Goal: Register for event/course

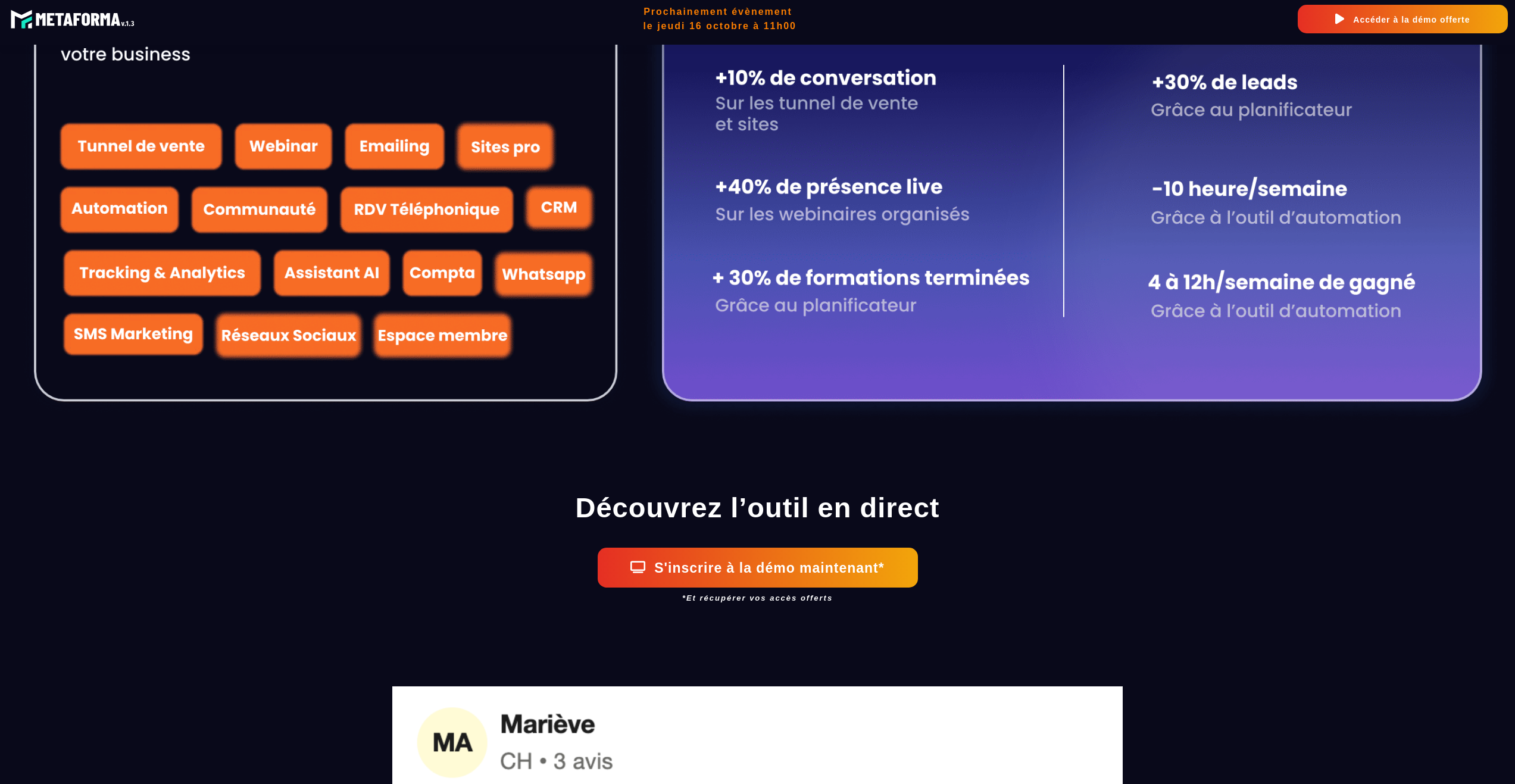
scroll to position [1823, 0]
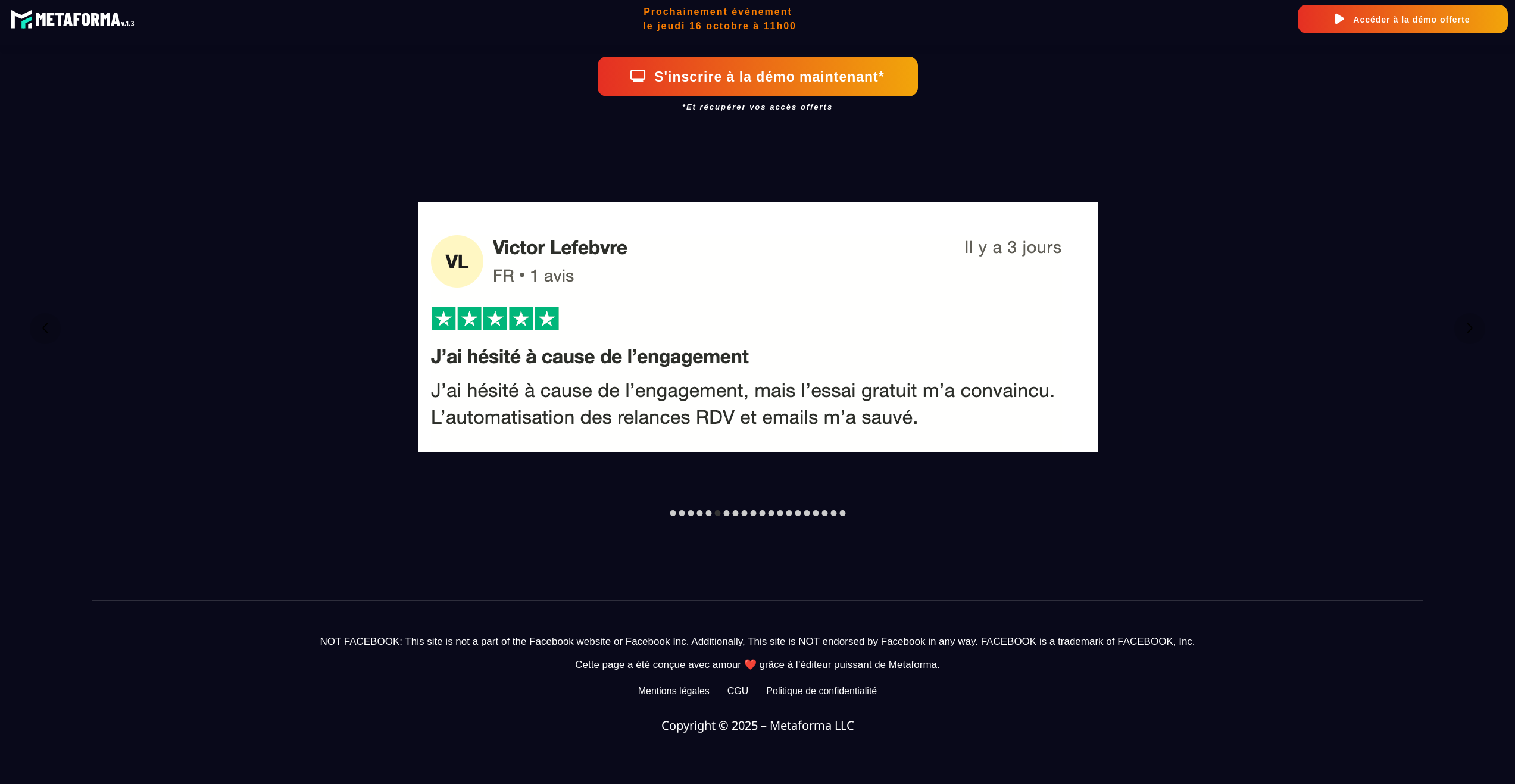
click at [725, 511] on div at bounding box center [726, 513] width 6 height 6
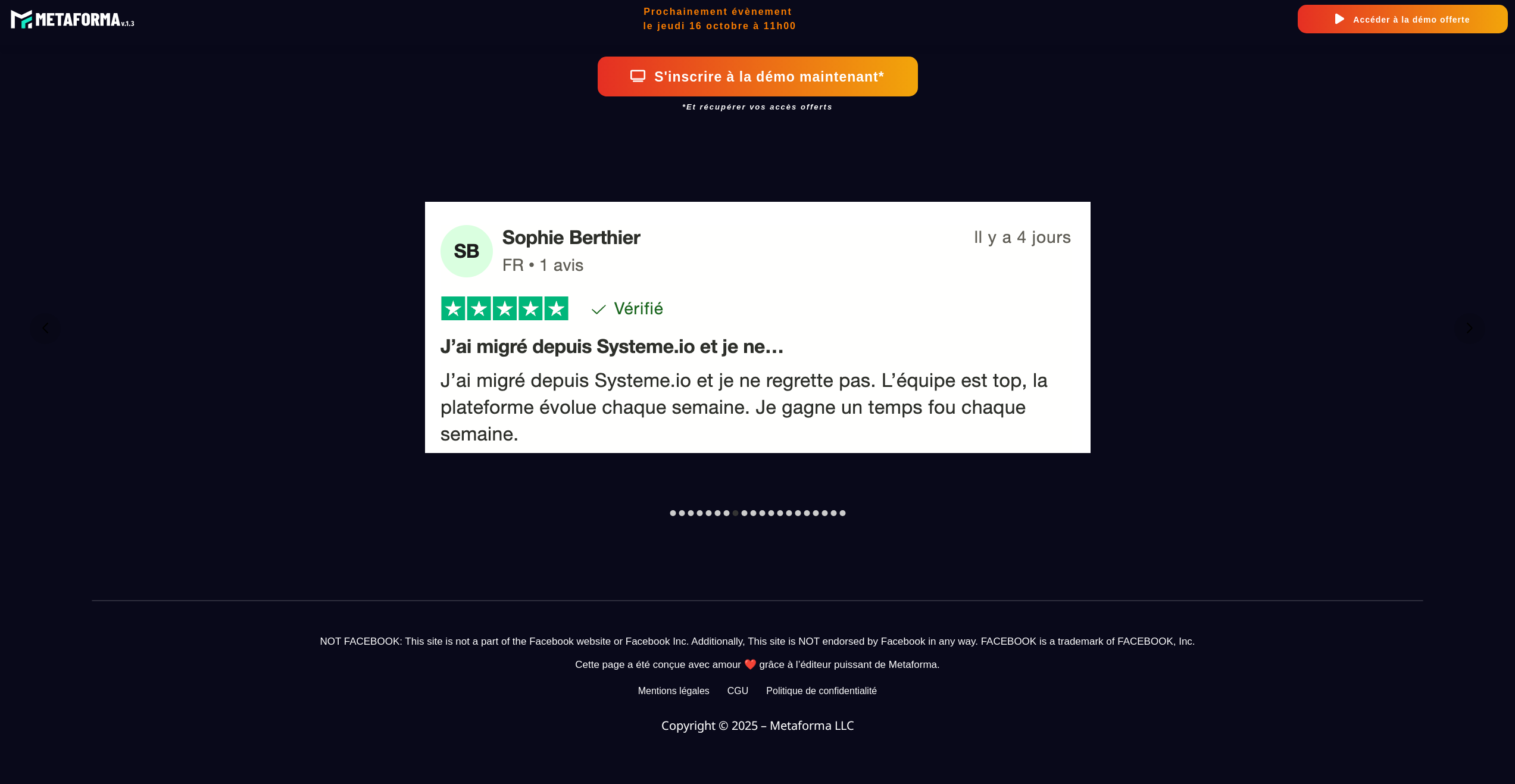
click at [746, 510] on div at bounding box center [743, 513] width 6 height 6
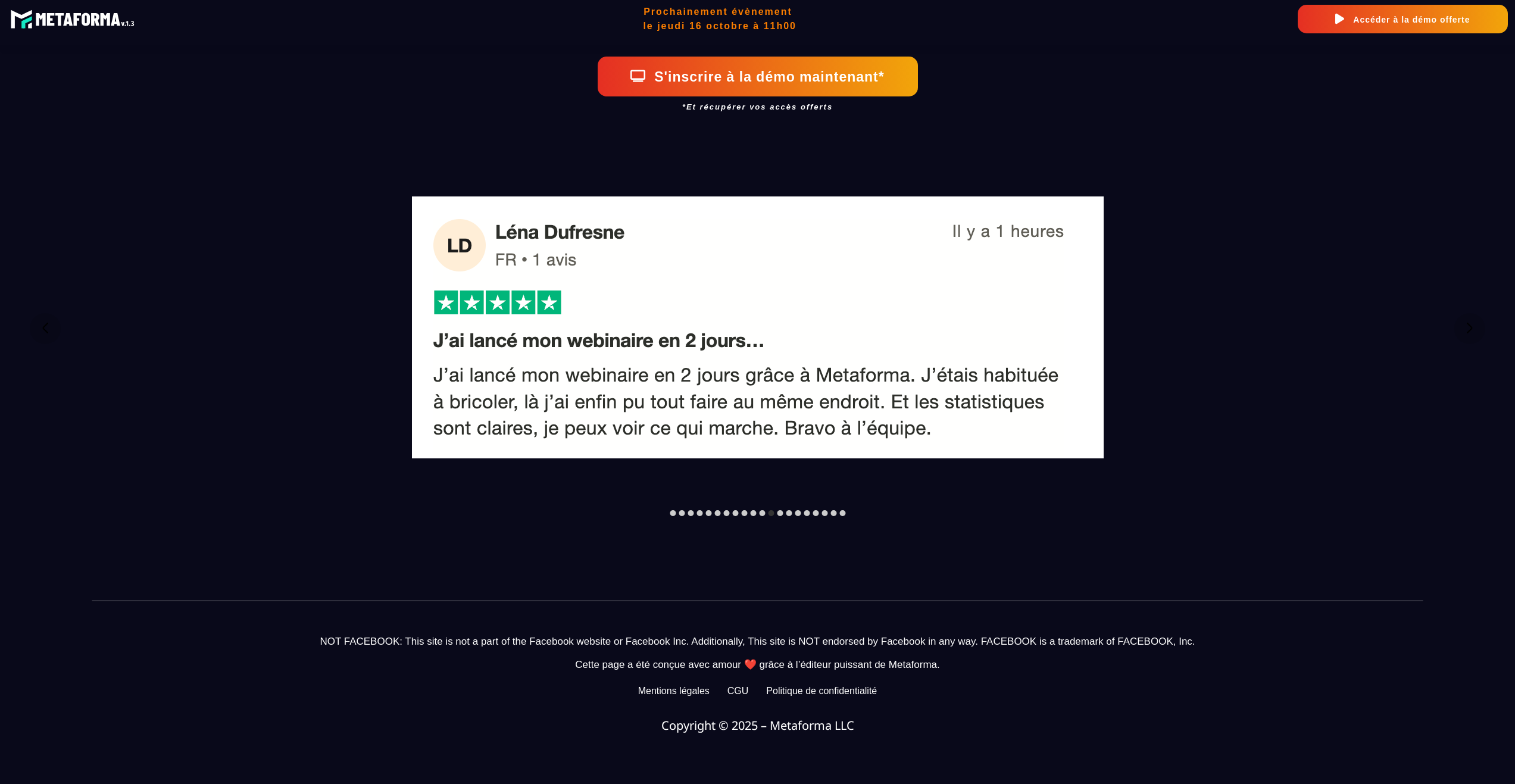
drag, startPoint x: 748, startPoint y: 509, endPoint x: 754, endPoint y: 509, distance: 6.0
click at [752, 510] on div at bounding box center [758, 513] width 176 height 6
click at [754, 510] on div at bounding box center [753, 513] width 6 height 6
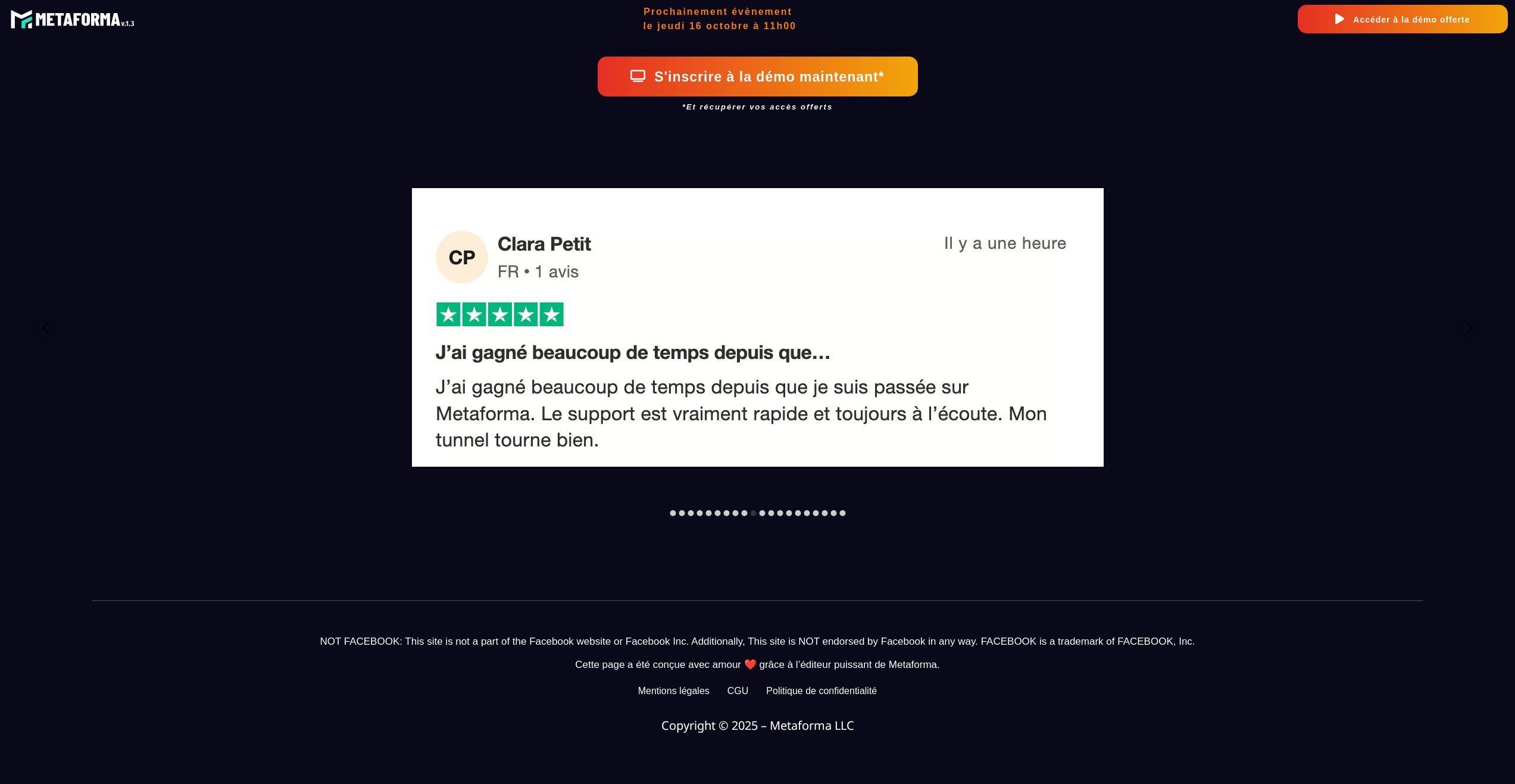
click at [785, 510] on div at bounding box center [758, 513] width 176 height 6
click at [788, 510] on div at bounding box center [788, 513] width 6 height 6
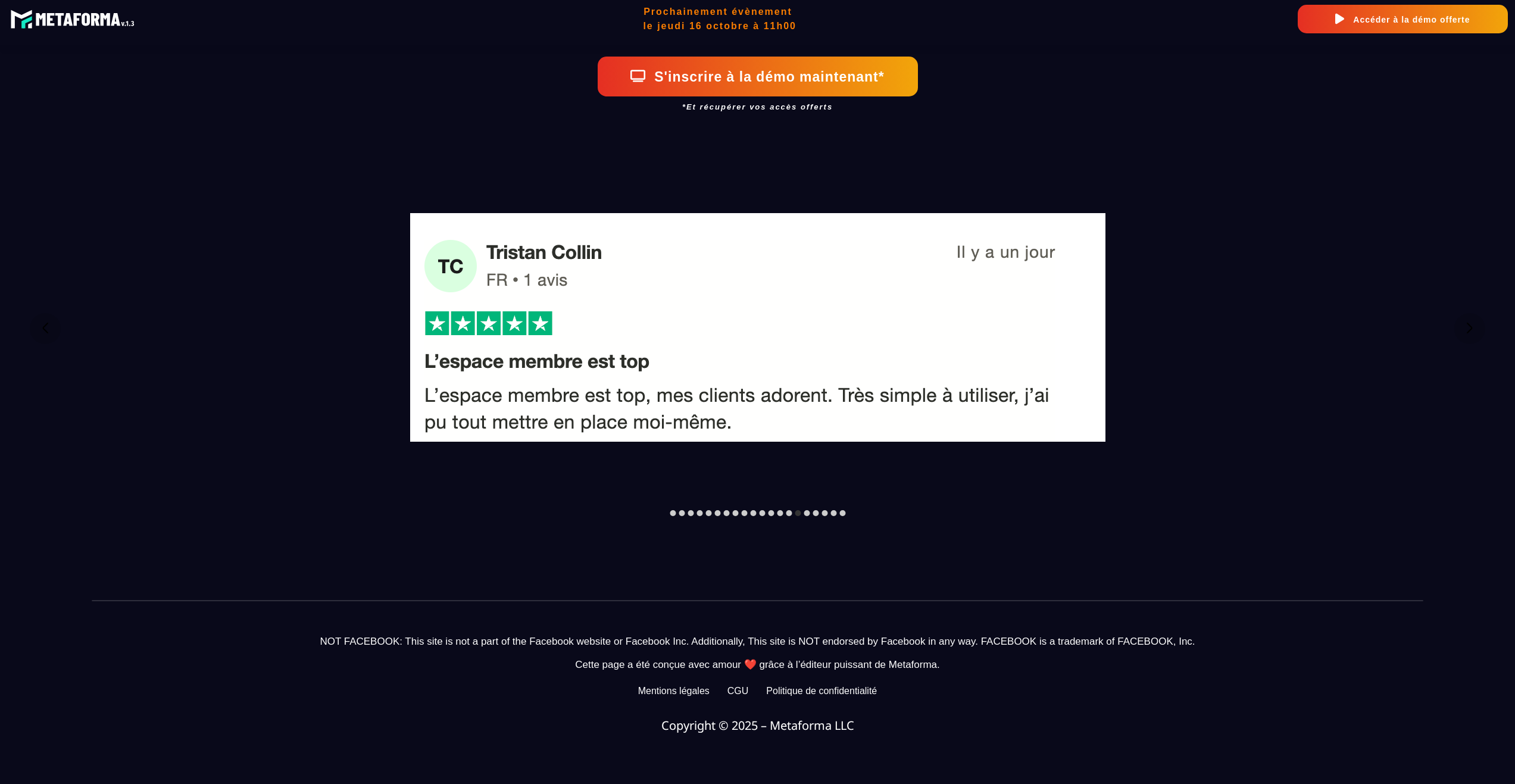
click at [804, 510] on div at bounding box center [806, 513] width 6 height 6
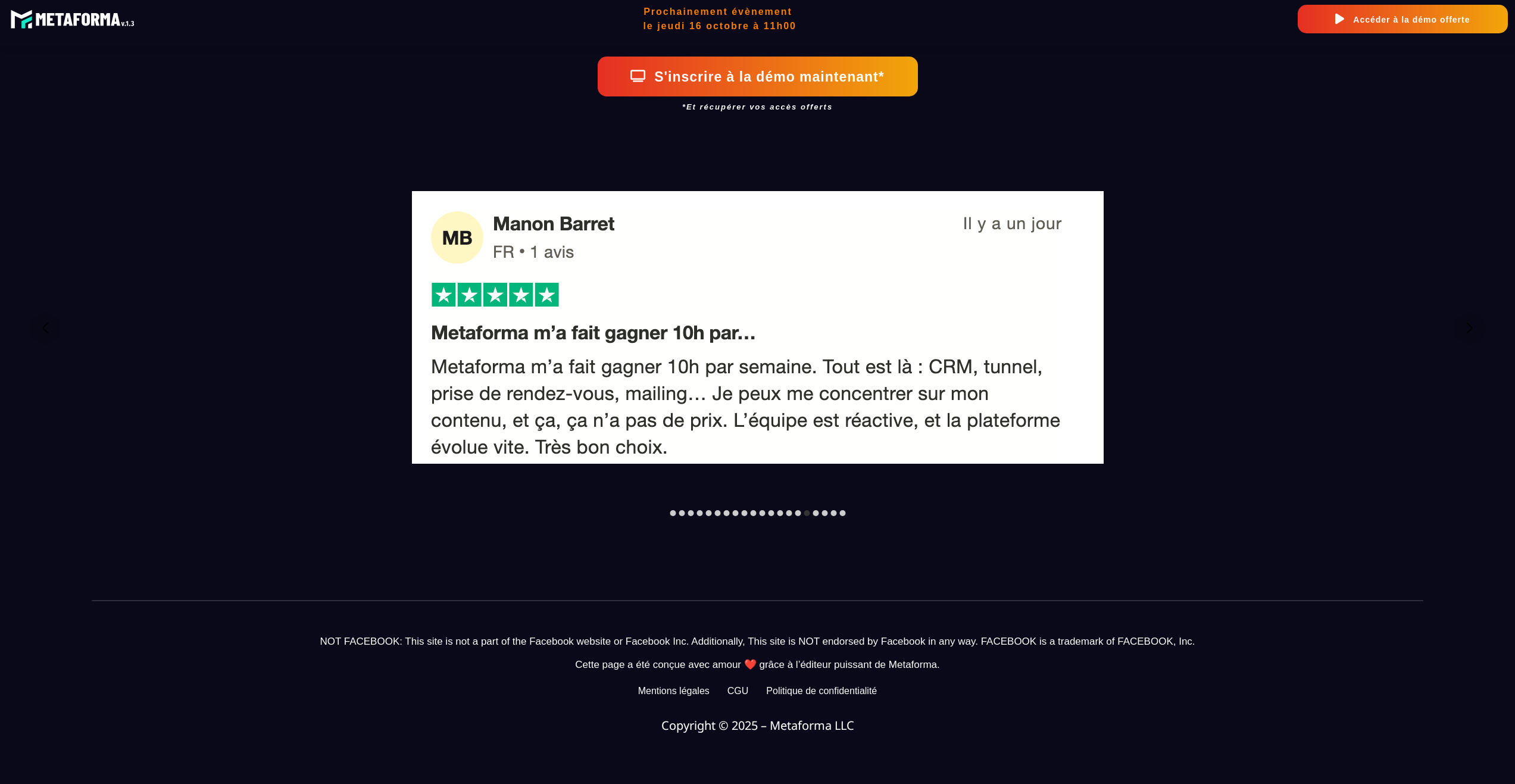
click at [814, 510] on div at bounding box center [815, 513] width 6 height 6
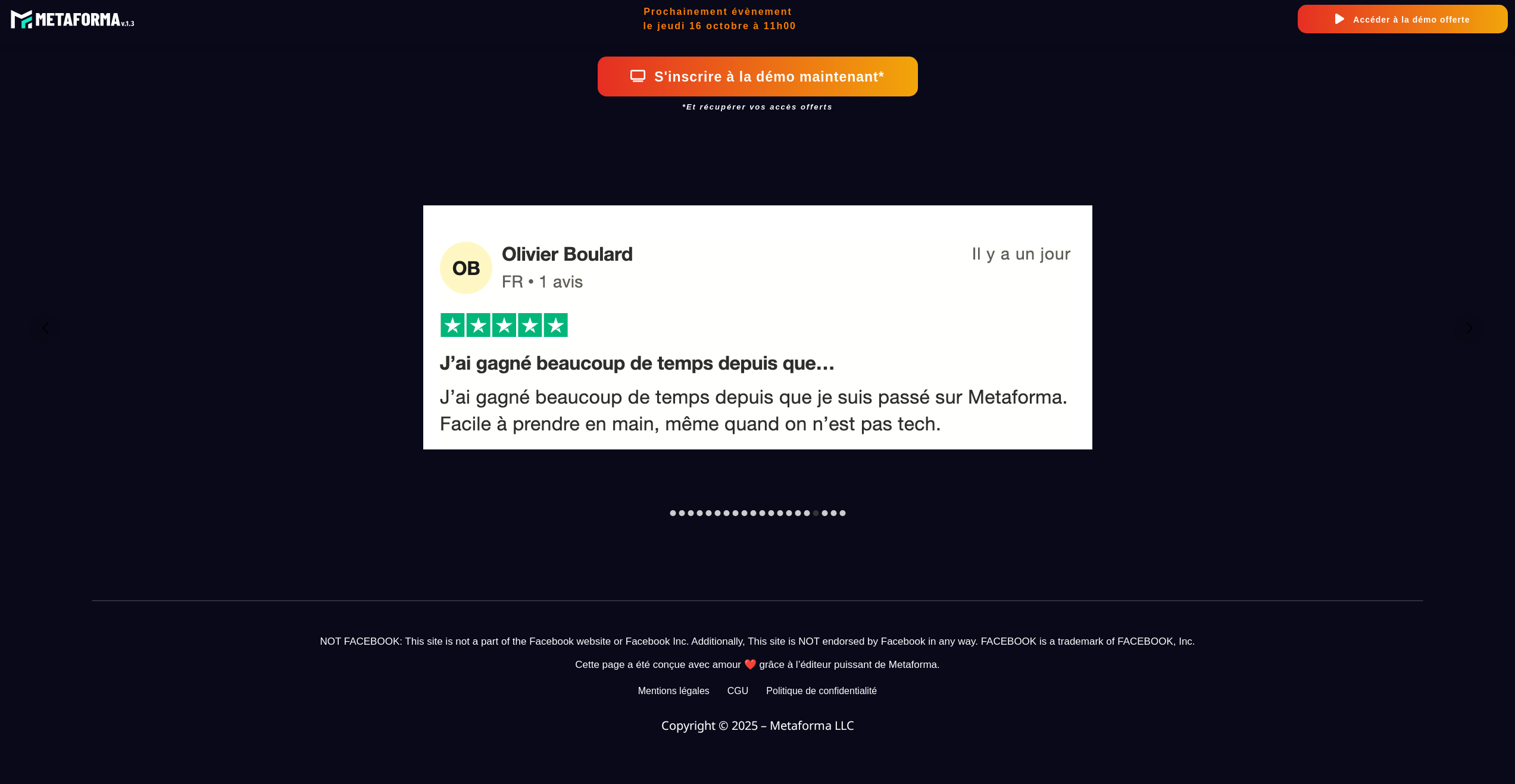
click at [821, 510] on div at bounding box center [758, 513] width 176 height 6
click at [825, 510] on div at bounding box center [825, 513] width 6 height 6
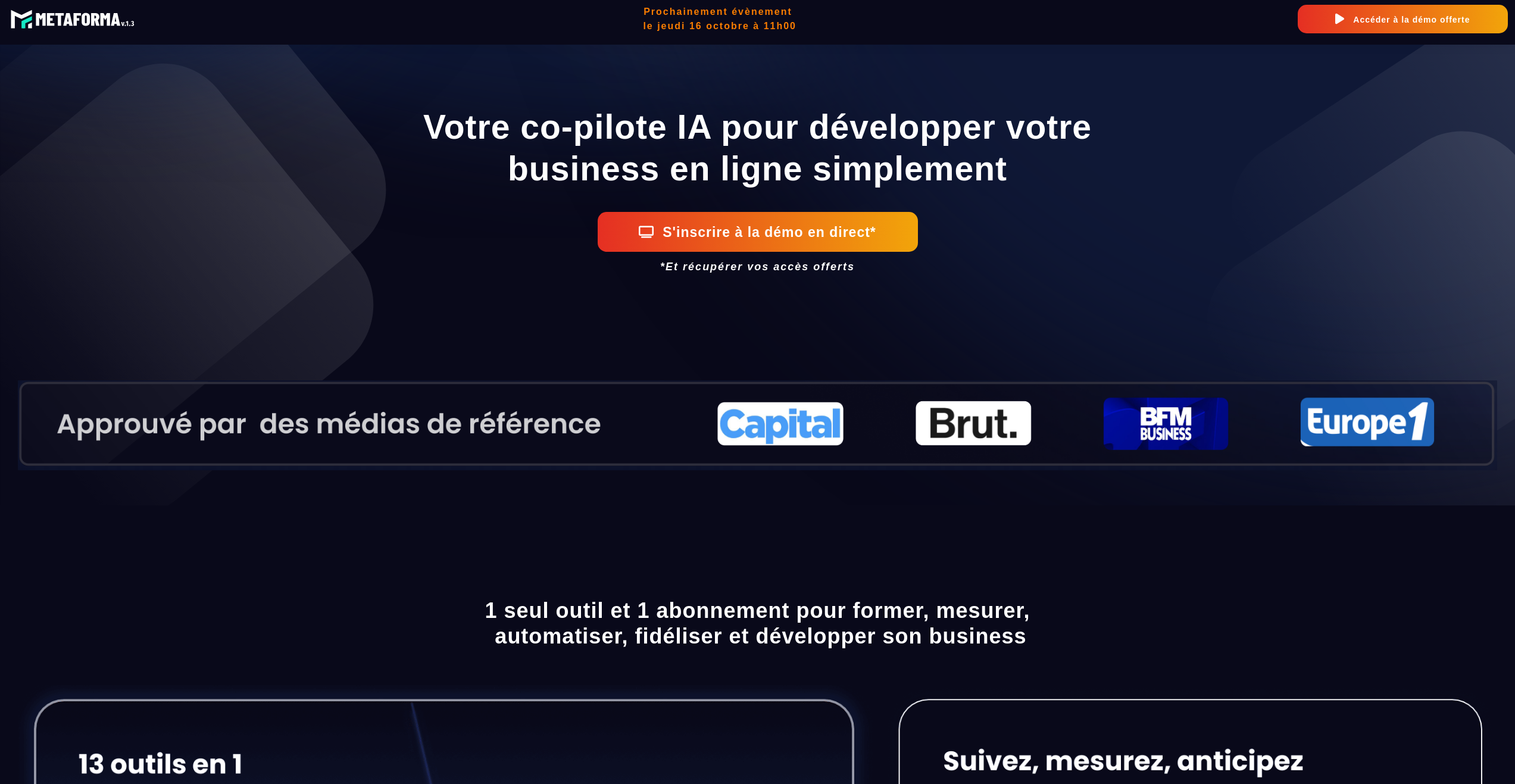
scroll to position [0, 0]
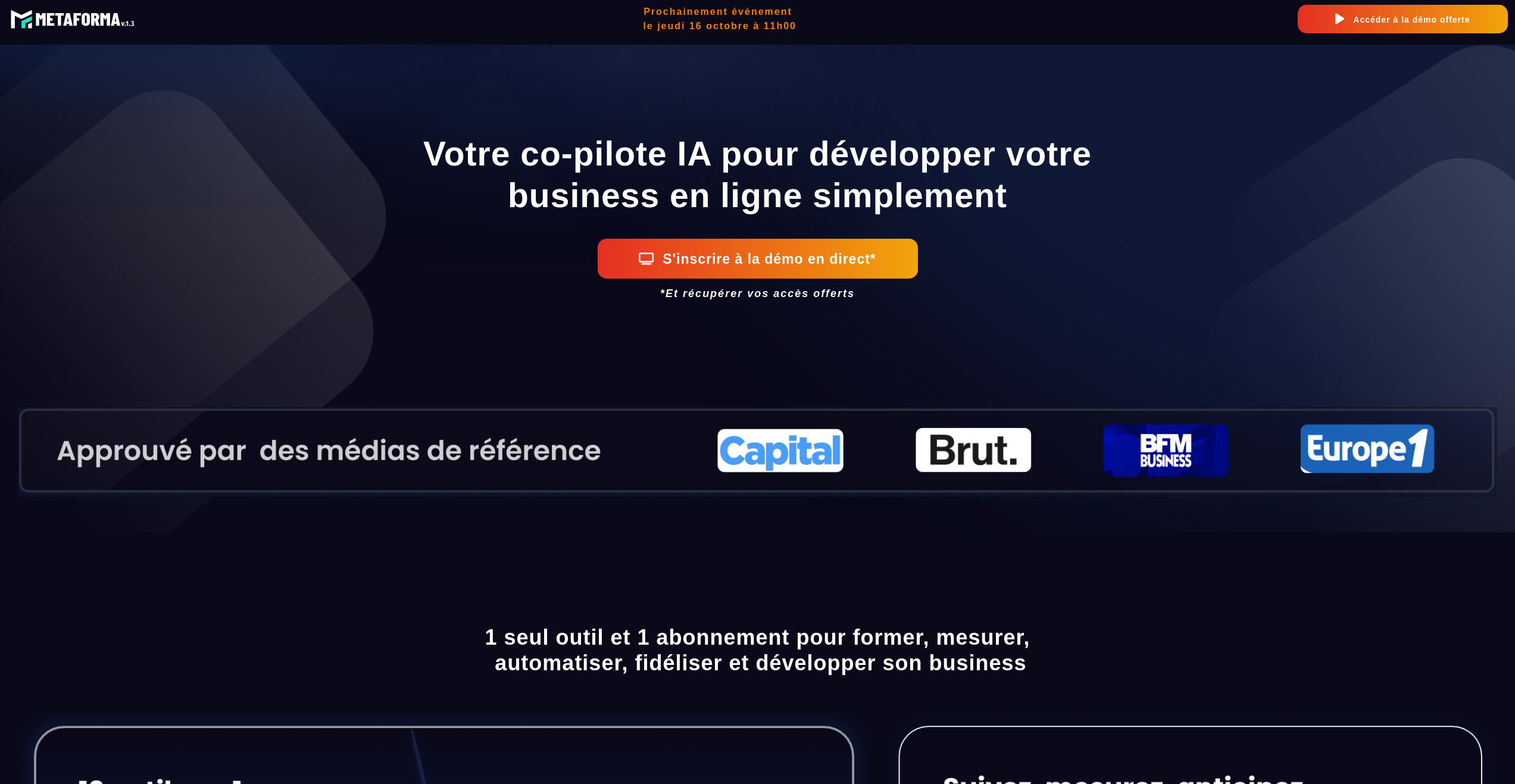
click at [1357, 13] on button "Accéder à la démo offerte" at bounding box center [1403, 19] width 210 height 28
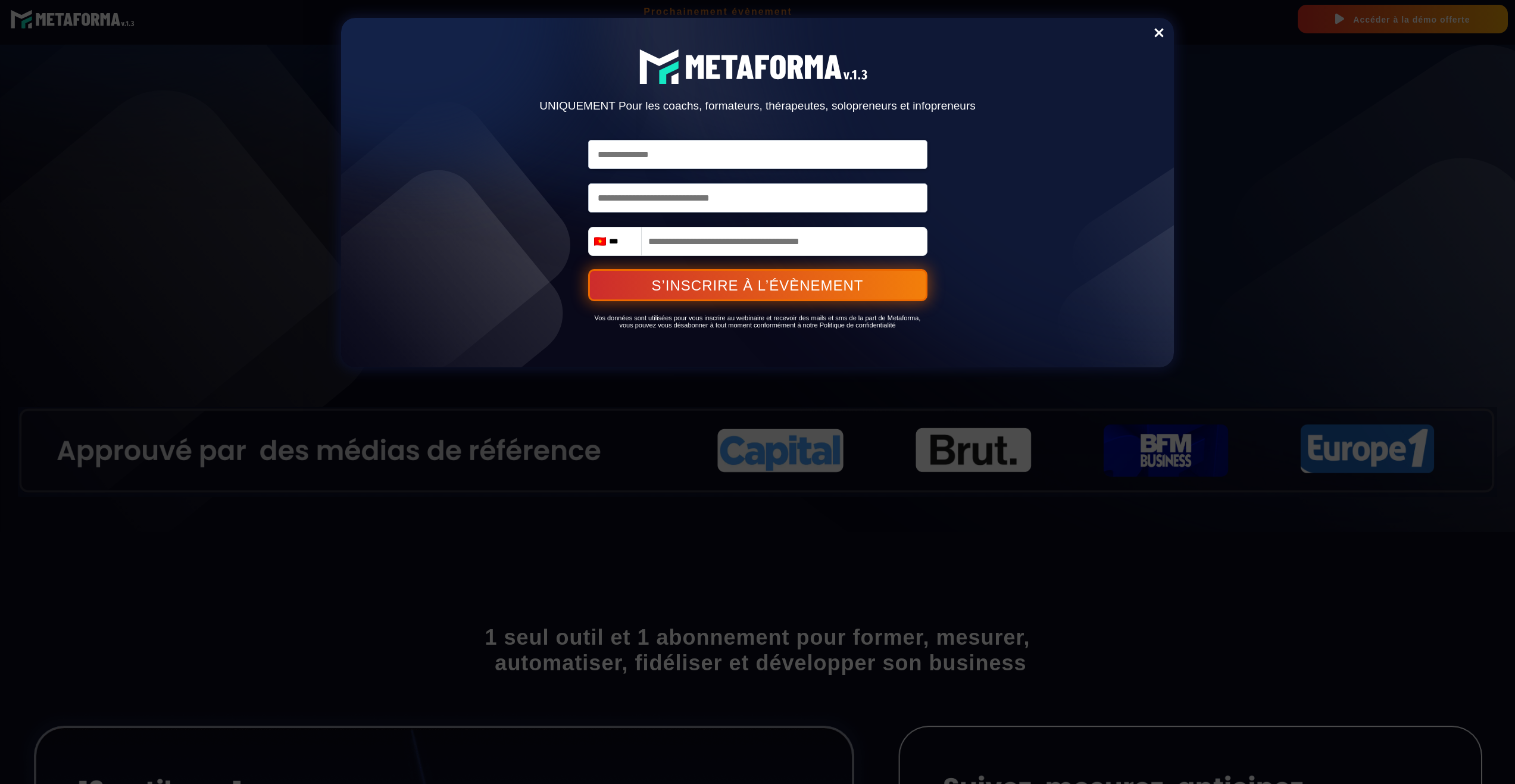
click at [1000, 282] on div "UNIQUEMENT Pour les coachs, formateurs, thérapeutes, solopreneurs et infopreneu…" at bounding box center [758, 192] width 701 height 350
click at [715, 330] on h2 "Vos données sont utilisées pour vous inscrire au webinaire et recevoir des mail…" at bounding box center [758, 321] width 339 height 26
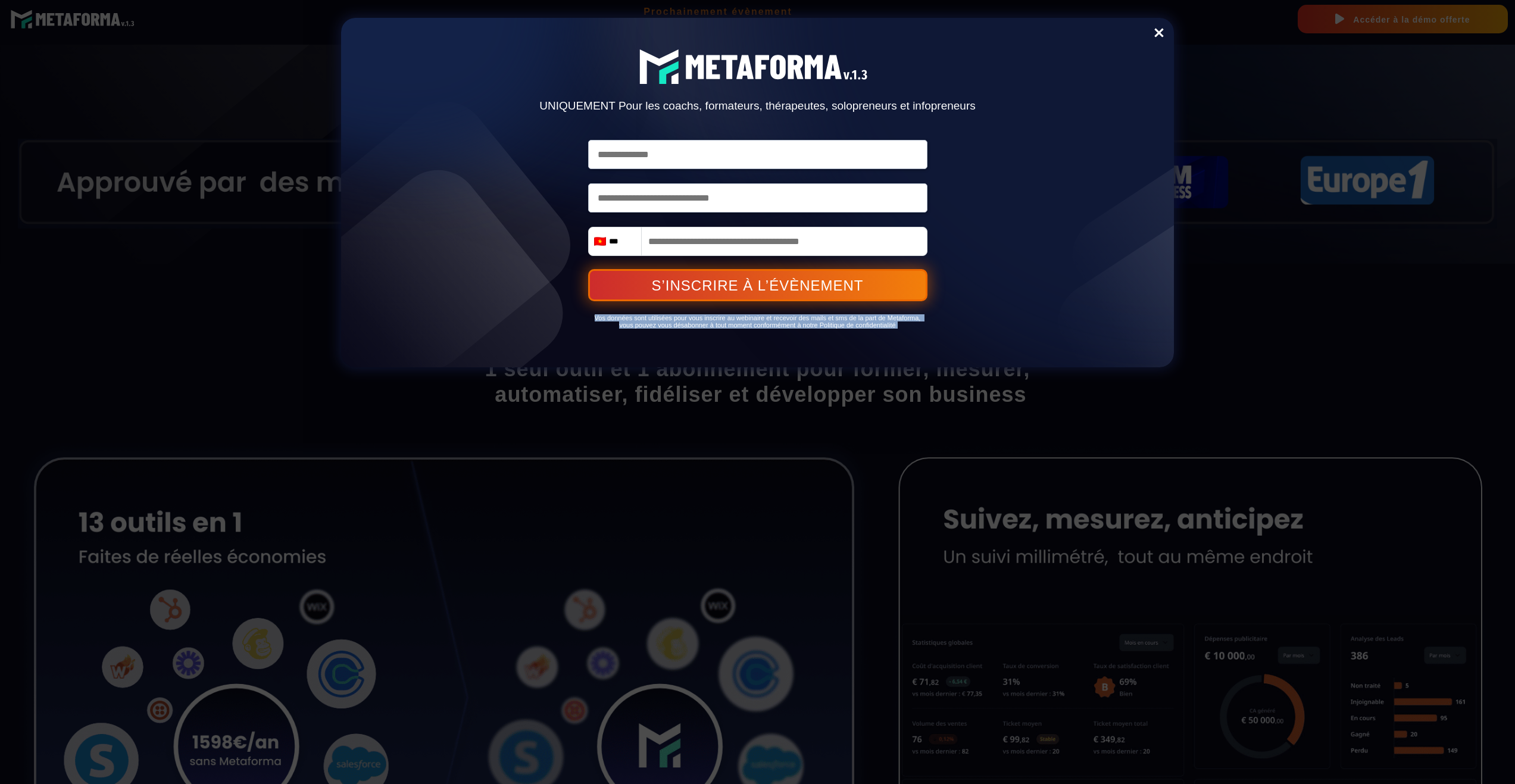
scroll to position [139, 0]
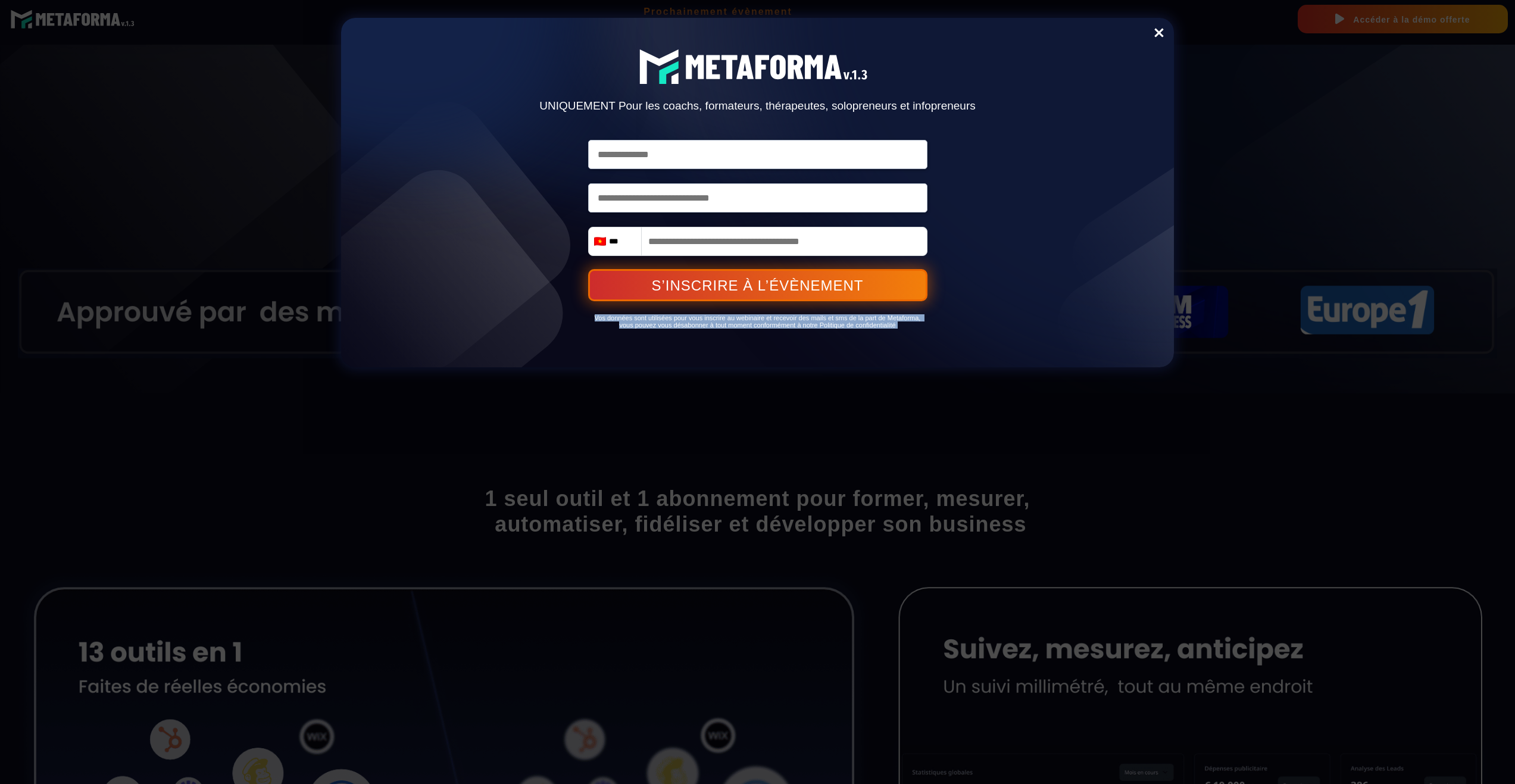
click at [1406, 364] on div "Delete UNIQUEMENT Pour les coachs, formateurs, thérapeutes, solopreneurs et inf…" at bounding box center [758, 392] width 1515 height 784
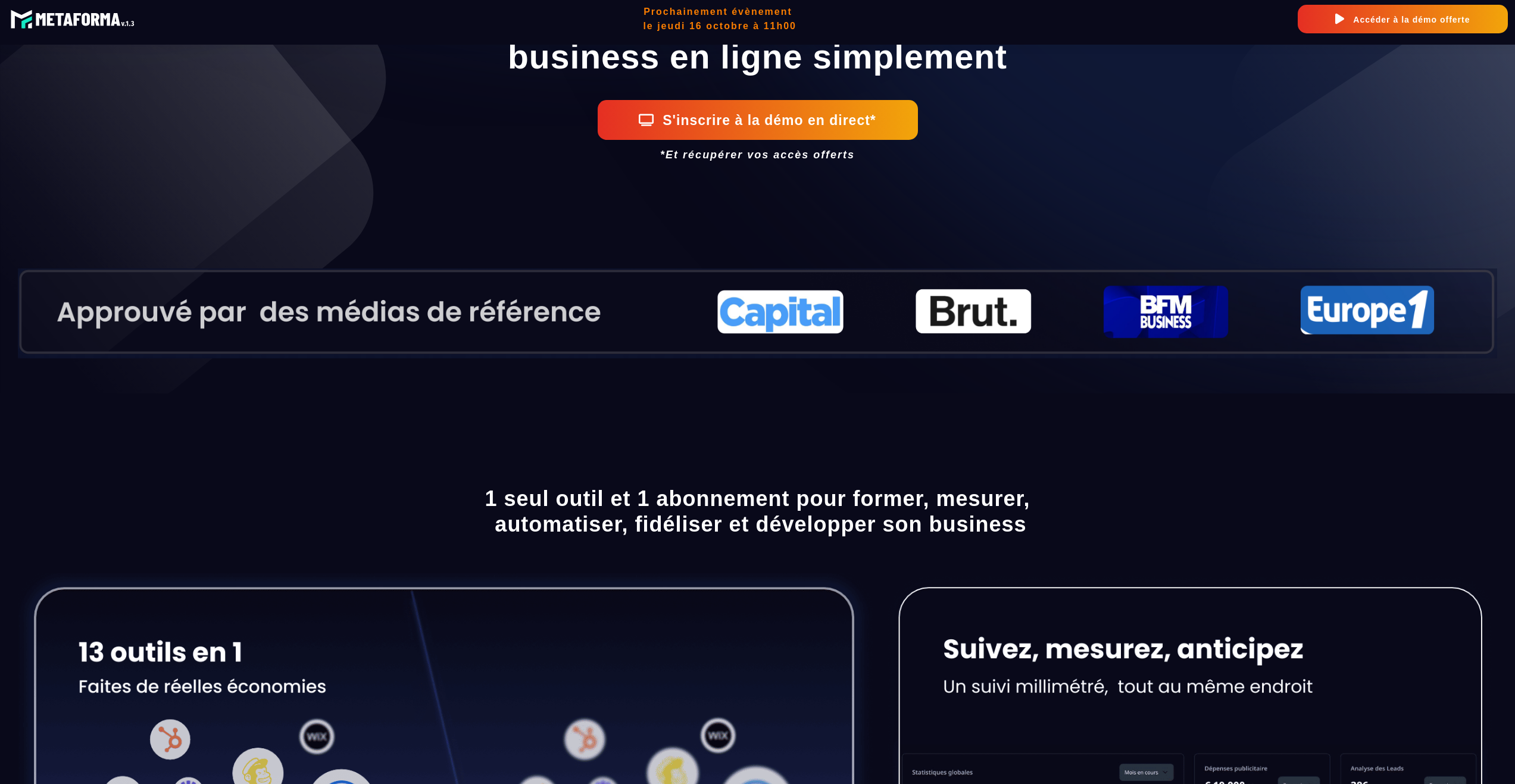
click at [721, 19] on h2 "Prochainement évènement le jeudi 16 octobre à 11h00" at bounding box center [720, 19] width 1156 height 28
click at [640, 3] on div "Prochainement évènement le jeudi 16 octobre à 11h00 Accéder à la démo offerte" at bounding box center [758, 19] width 1501 height 34
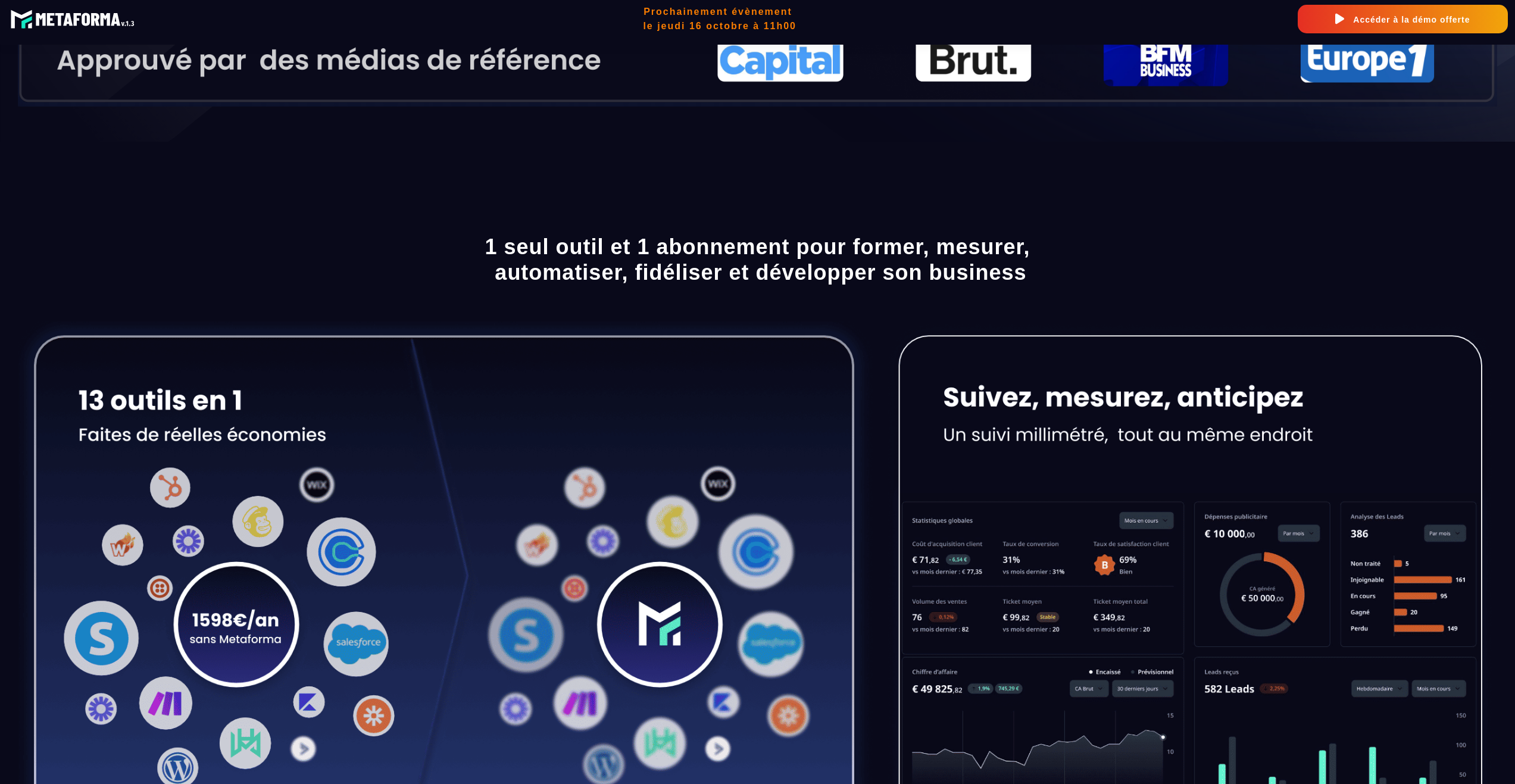
scroll to position [0, 0]
